Goal: Task Accomplishment & Management: Manage account settings

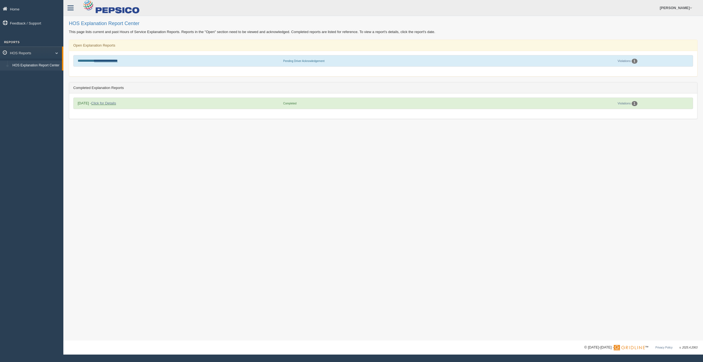
click at [111, 61] on link "**********" at bounding box center [105, 61] width 23 height 4
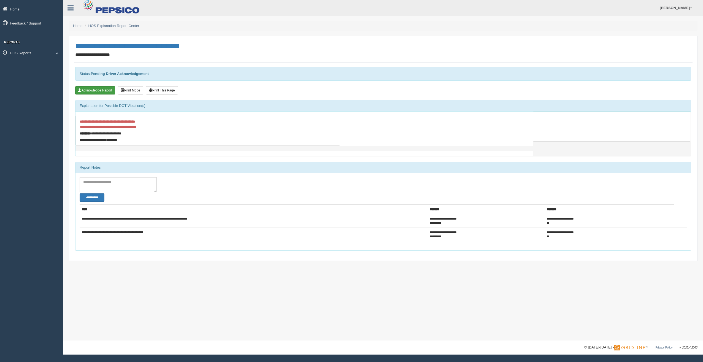
click at [93, 90] on button "Acknowledge Report" at bounding box center [95, 90] width 40 height 8
